Goal: Transaction & Acquisition: Purchase product/service

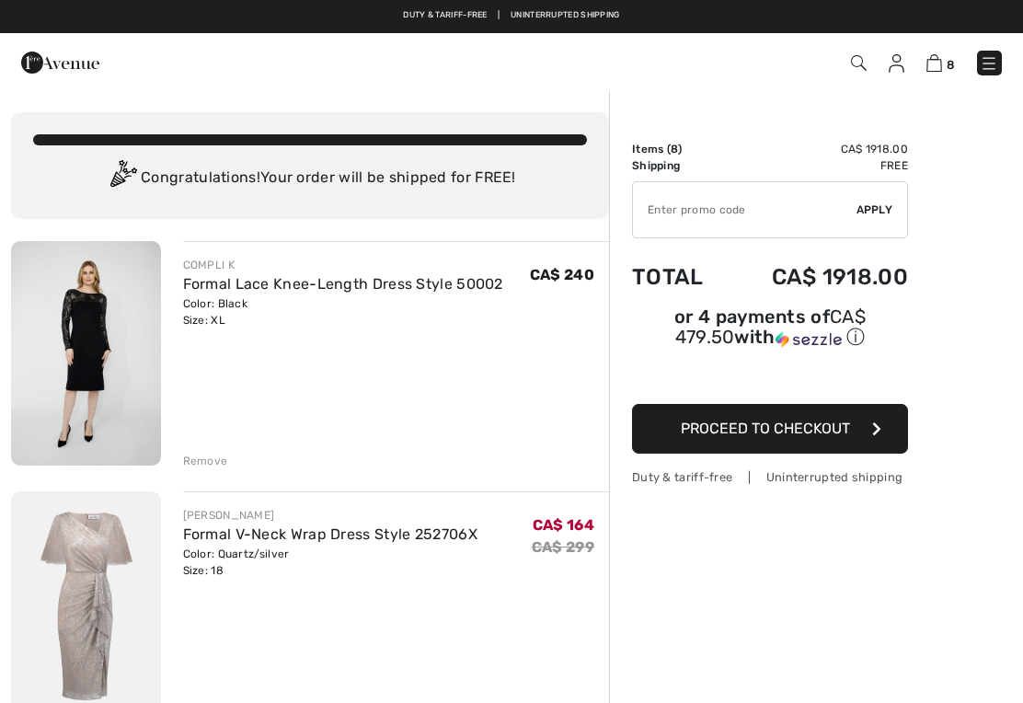
click at [937, 68] on img at bounding box center [934, 62] width 16 height 17
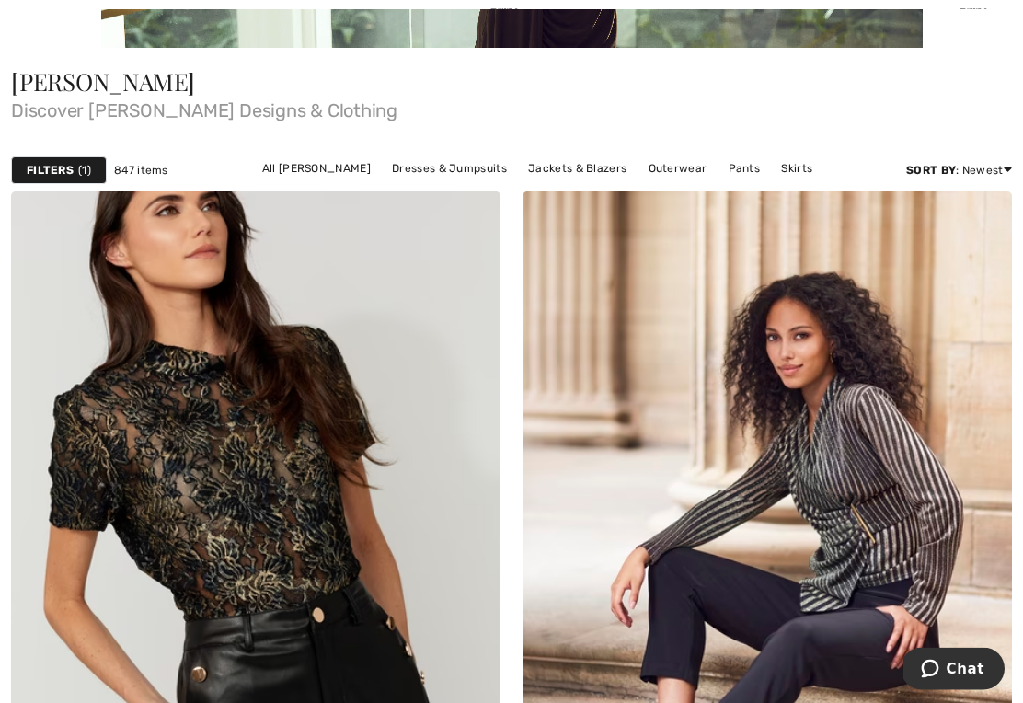
scroll to position [523, 0]
click at [383, 167] on link "Dresses & Jumpsuits" at bounding box center [449, 168] width 133 height 24
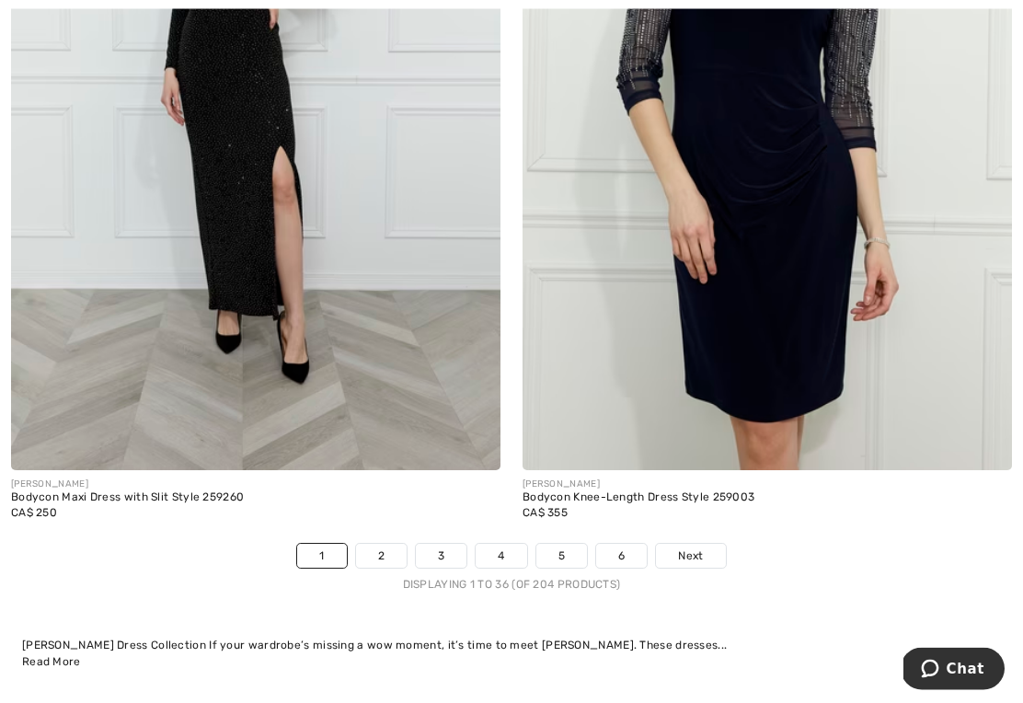
scroll to position [14829, 0]
click at [381, 543] on link "2" at bounding box center [381, 555] width 51 height 24
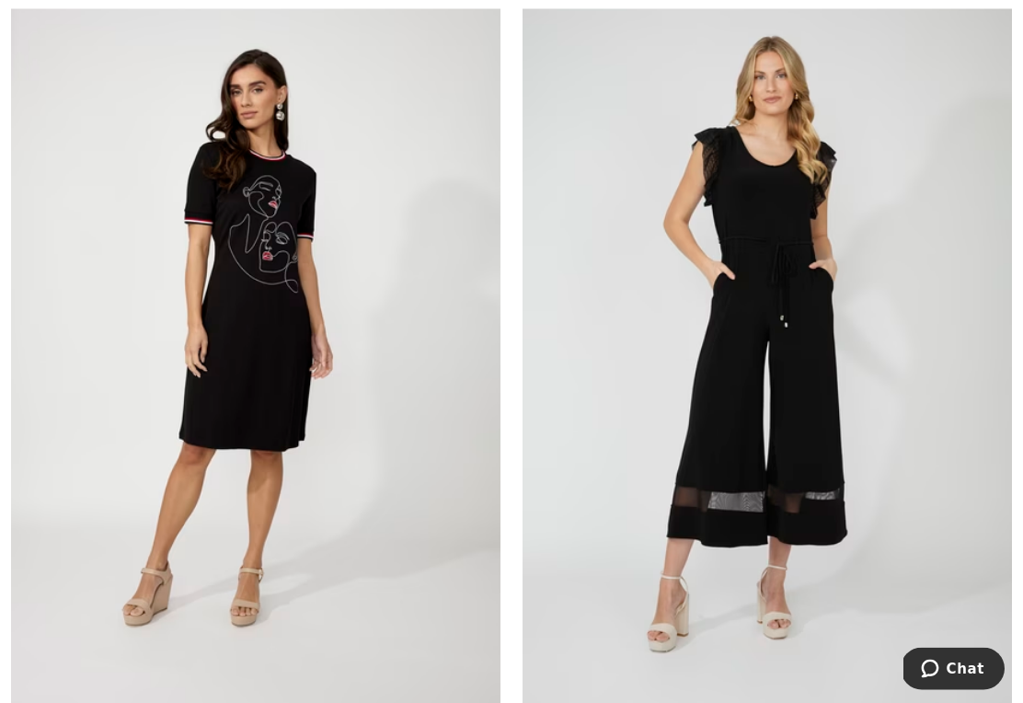
scroll to position [9495, 0]
